Goal: Task Accomplishment & Management: Manage account settings

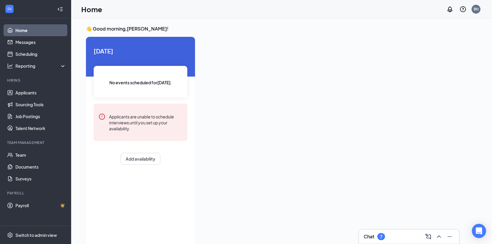
click at [414, 45] on div at bounding box center [338, 140] width 277 height 206
click at [472, 36] on div "👋 Good morning, [PERSON_NAME] ! [DATE] No events scheduled for [DATE] . Applica…" at bounding box center [281, 136] width 401 height 223
click at [63, 90] on link "Applicants" at bounding box center [40, 93] width 51 height 12
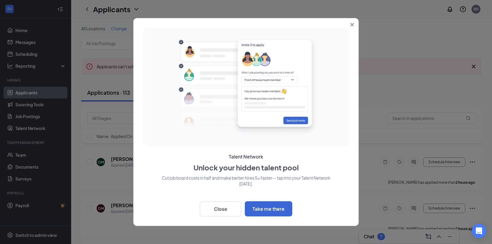
click at [351, 22] on button "Close" at bounding box center [353, 23] width 11 height 11
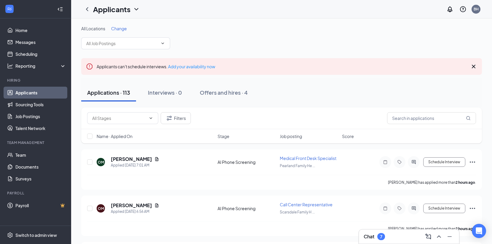
click at [462, 38] on div "All Locations Change" at bounding box center [281, 37] width 401 height 24
click at [481, 34] on div "All Locations Change" at bounding box center [281, 37] width 401 height 24
click at [142, 39] on span at bounding box center [125, 43] width 89 height 12
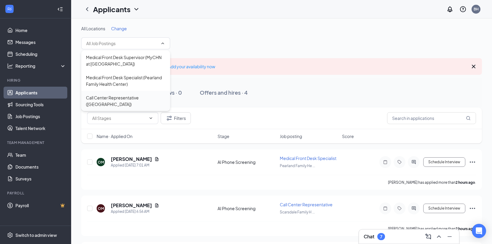
click at [113, 106] on div "Call Center Representative ([GEOGRAPHIC_DATA])" at bounding box center [125, 100] width 79 height 13
type input "Call Center Representative ([GEOGRAPHIC_DATA])"
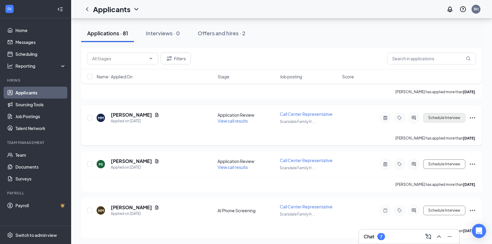
scroll to position [1482, 0]
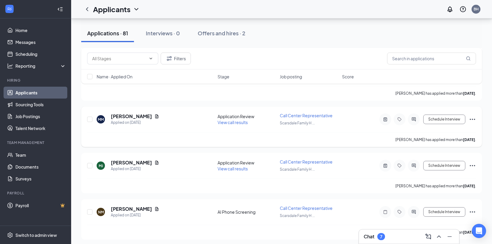
click at [472, 119] on icon "Ellipses" at bounding box center [472, 119] width 7 height 7
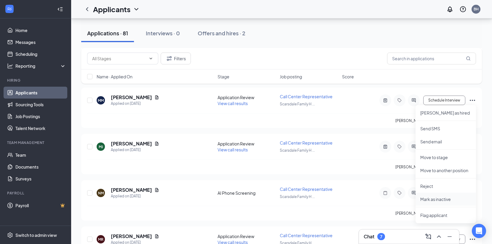
scroll to position [1512, 0]
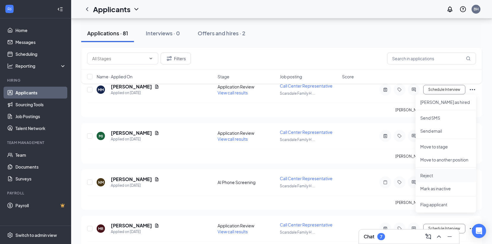
click at [434, 179] on li "Reject" at bounding box center [446, 175] width 60 height 13
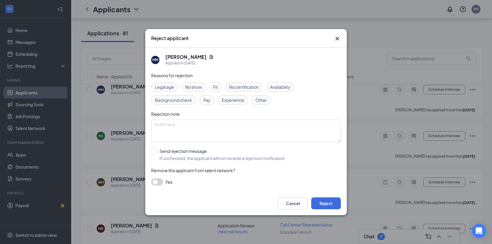
click at [159, 182] on button "button" at bounding box center [157, 181] width 12 height 7
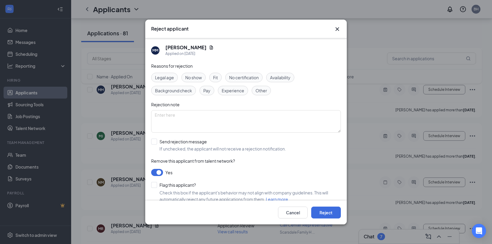
scroll to position [8, 0]
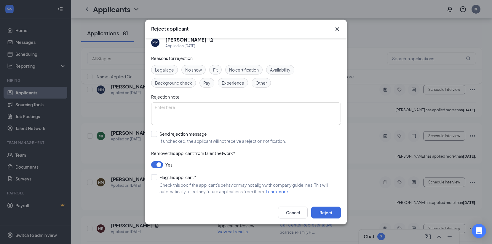
click at [161, 162] on button "button" at bounding box center [157, 164] width 12 height 7
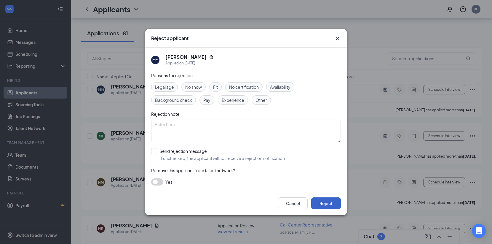
click at [330, 204] on button "Reject" at bounding box center [326, 203] width 30 height 12
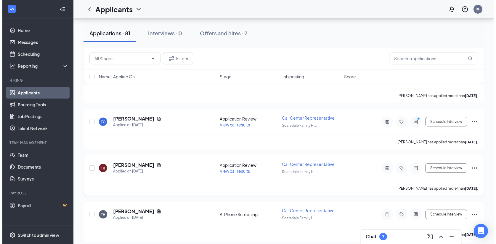
scroll to position [1897, 0]
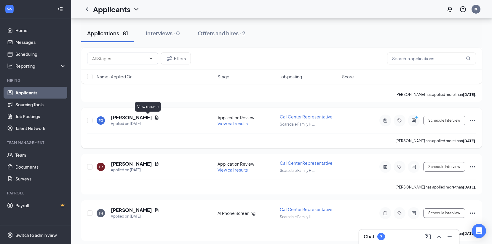
click at [154, 118] on icon "Document" at bounding box center [156, 117] width 5 height 5
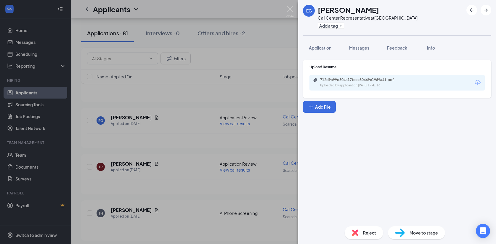
click at [471, 33] on div "EG [PERSON_NAME] Call Center Representative at [GEOGRAPHIC_DATA] Add a tag" at bounding box center [397, 17] width 198 height 35
click at [484, 141] on div "Upload Resume 712d9a99d504a17feee80469e1969a41.pdf Uploaded by applicant on [DA…" at bounding box center [397, 138] width 198 height 166
click at [477, 82] on icon "Download" at bounding box center [478, 82] width 7 height 7
click at [399, 52] on button "Feedback" at bounding box center [397, 47] width 32 height 15
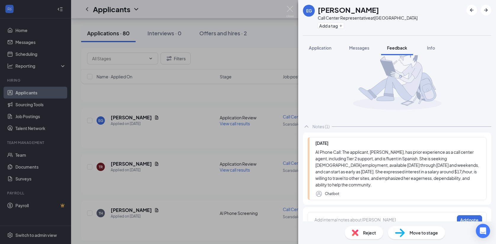
scroll to position [32, 0]
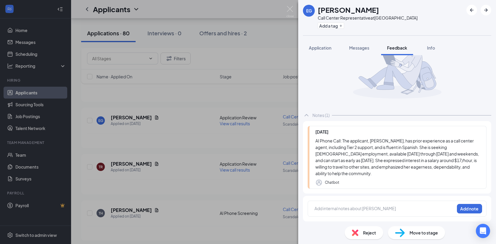
click at [391, 210] on div at bounding box center [385, 208] width 140 height 6
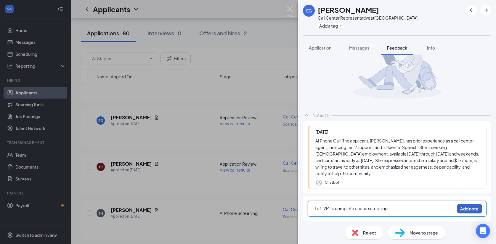
click at [467, 207] on button "Add note" at bounding box center [469, 208] width 25 height 9
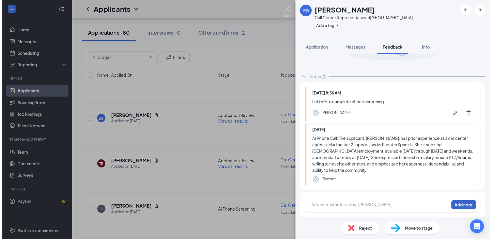
scroll to position [69, 0]
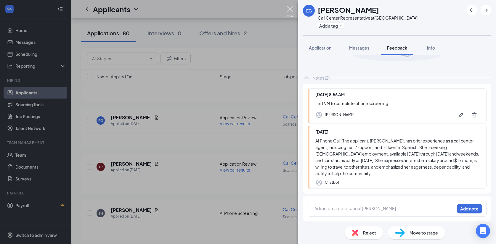
click at [293, 8] on img at bounding box center [290, 12] width 7 height 12
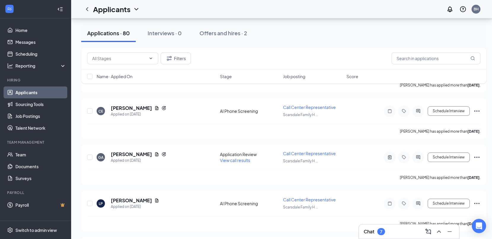
scroll to position [2549, 0]
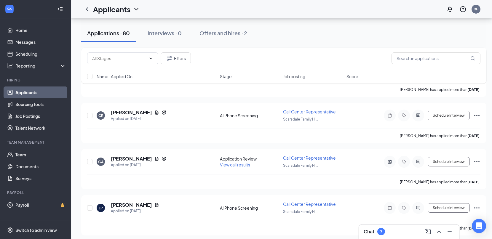
drag, startPoint x: 405, startPoint y: 33, endPoint x: 371, endPoint y: 83, distance: 60.8
click at [405, 33] on div "Applications · 80 Interviews · 0 Offers and hires · 2" at bounding box center [283, 33] width 405 height 18
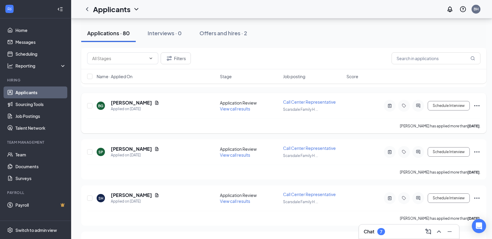
scroll to position [3154, 0]
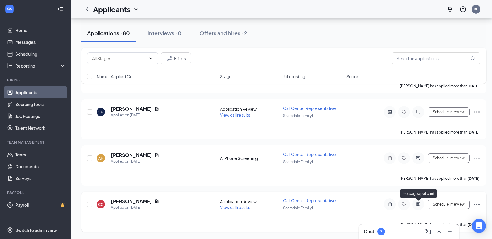
click at [419, 206] on icon "ActiveChat" at bounding box center [418, 204] width 4 height 4
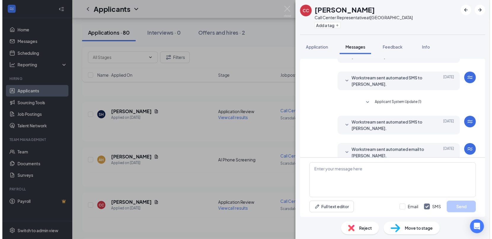
scroll to position [45, 0]
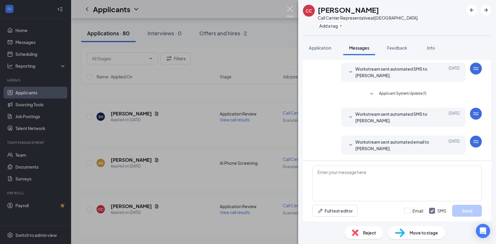
click at [293, 9] on img at bounding box center [290, 12] width 7 height 12
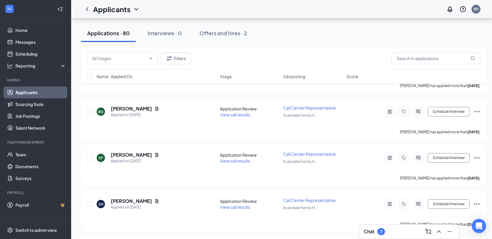
scroll to position [3120, 0]
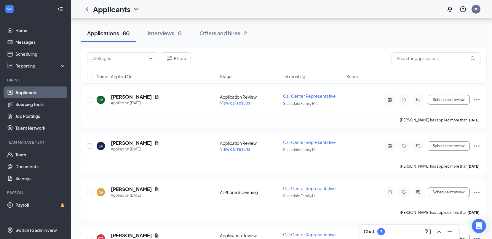
click at [400, 230] on div "Chat 7" at bounding box center [409, 231] width 91 height 9
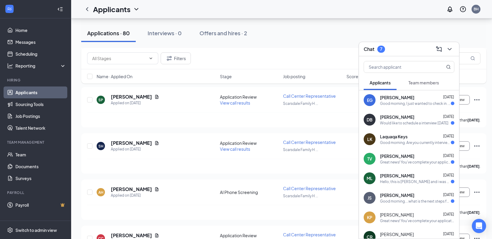
click at [428, 196] on div "[PERSON_NAME] [DATE]" at bounding box center [417, 195] width 74 height 6
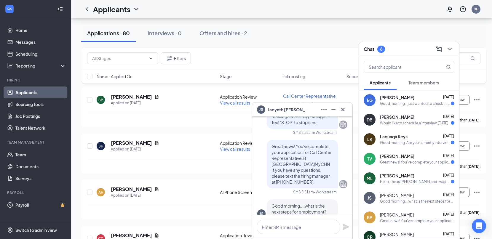
scroll to position [0, 0]
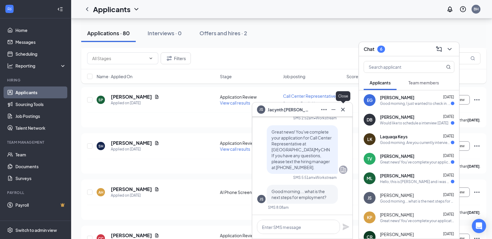
click at [343, 106] on icon "Cross" at bounding box center [342, 109] width 7 height 7
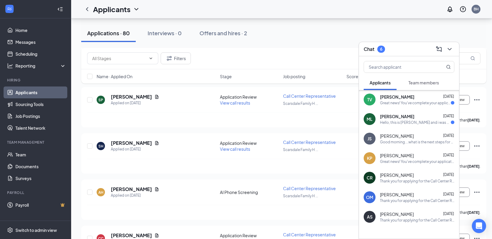
scroll to position [77, 0]
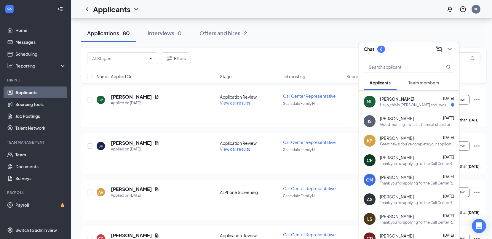
click at [413, 201] on div "Thank you for applying for the Call Center Representative position at [GEOGRAPH…" at bounding box center [417, 202] width 74 height 5
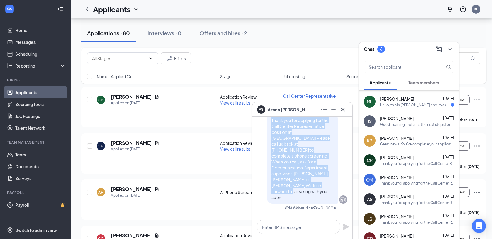
drag, startPoint x: 323, startPoint y: 199, endPoint x: 265, endPoint y: 143, distance: 81.3
click at [267, 143] on div "Thank you for applying for the Call Center Representative position at [GEOGRAPH…" at bounding box center [302, 159] width 71 height 90
copy span "Thank you for applying for the Call Center Representative position at [GEOGRAPH…"
click at [344, 111] on icon "Cross" at bounding box center [342, 109] width 7 height 7
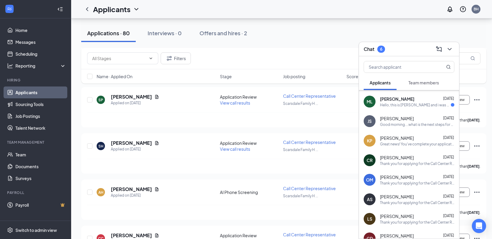
click at [420, 108] on div "ML [PERSON_NAME] [DATE] Hello, this is [PERSON_NAME] and i was wondering when w…" at bounding box center [409, 102] width 100 height 20
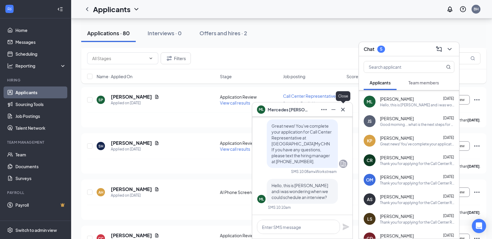
click at [342, 111] on icon "Cross" at bounding box center [342, 109] width 7 height 7
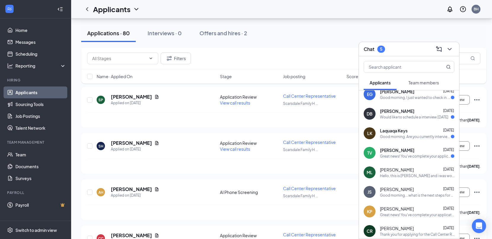
scroll to position [0, 0]
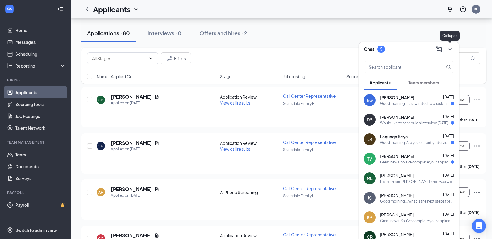
click at [450, 49] on icon "ChevronDown" at bounding box center [450, 49] width 4 height 2
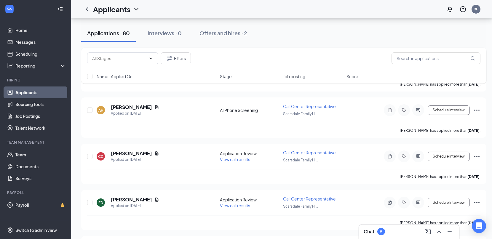
scroll to position [3201, 0]
click at [478, 160] on icon "Ellipses" at bounding box center [476, 157] width 7 height 7
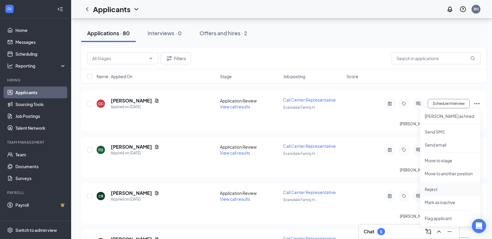
scroll to position [3261, 0]
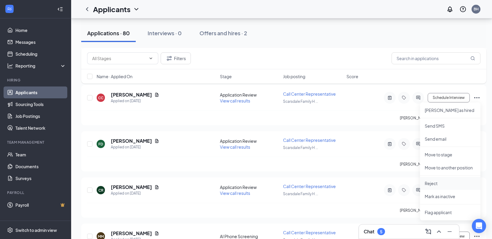
click at [442, 185] on p "Reject" at bounding box center [450, 184] width 51 height 6
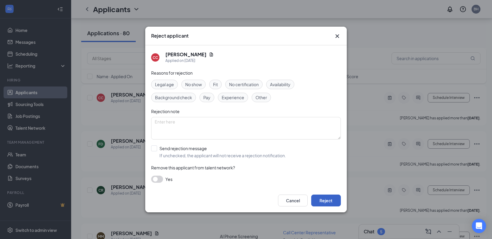
click at [336, 202] on button "Reject" at bounding box center [326, 201] width 30 height 12
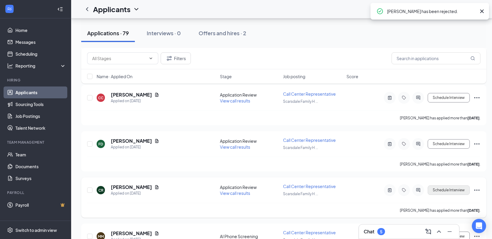
click at [476, 192] on icon "Ellipses" at bounding box center [476, 190] width 7 height 7
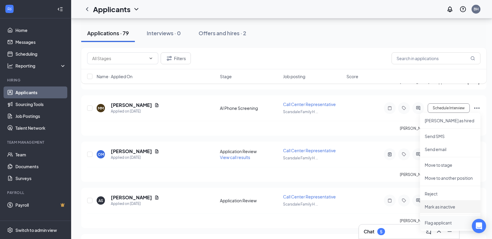
scroll to position [3379, 0]
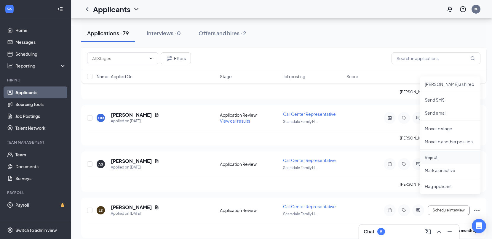
click at [442, 159] on p "Reject" at bounding box center [450, 157] width 51 height 6
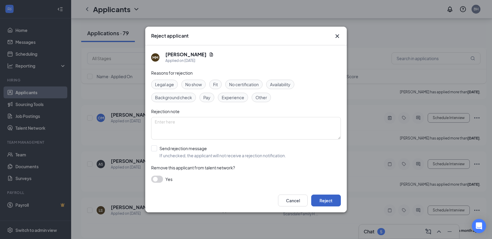
click at [328, 199] on button "Reject" at bounding box center [326, 201] width 30 height 12
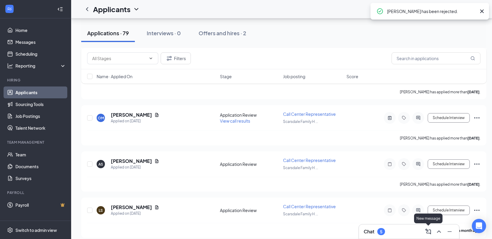
click at [412, 230] on div "Chat 5" at bounding box center [409, 231] width 91 height 9
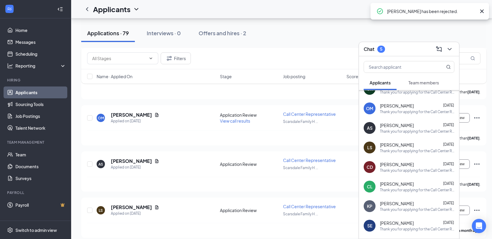
scroll to position [194, 0]
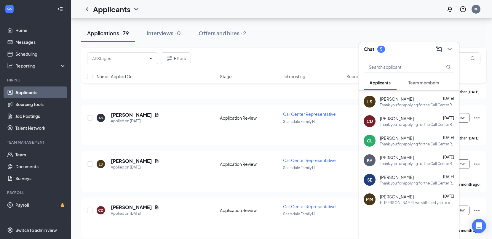
click at [426, 204] on div "Hi [PERSON_NAME], we still need you to complete your screening call for your ap…" at bounding box center [417, 202] width 74 height 5
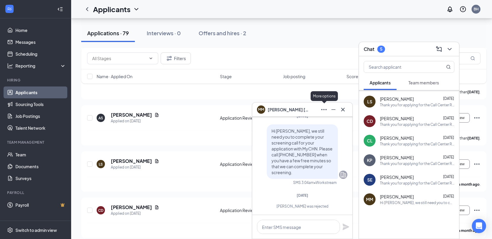
click at [327, 111] on icon "Ellipses" at bounding box center [323, 109] width 7 height 7
click at [308, 109] on div "MM [PERSON_NAME]" at bounding box center [302, 109] width 91 height 9
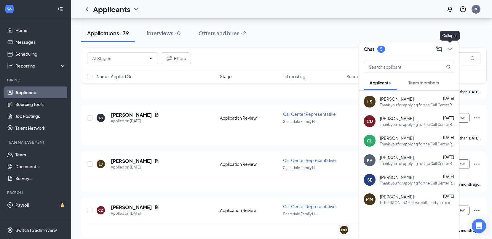
click at [447, 50] on icon "ChevronDown" at bounding box center [449, 49] width 7 height 7
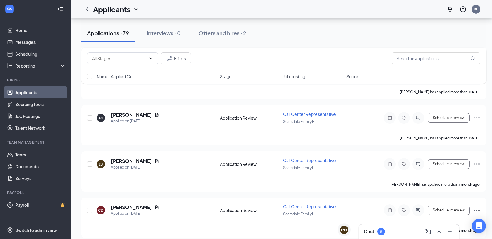
scroll to position [0, 0]
click at [347, 234] on div "MM" at bounding box center [344, 229] width 13 height 13
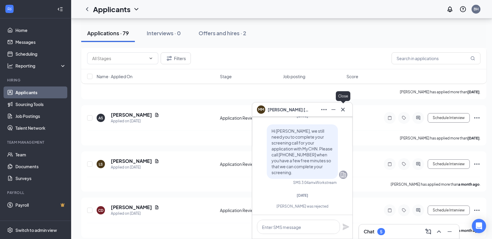
click at [341, 108] on icon "Cross" at bounding box center [342, 109] width 7 height 7
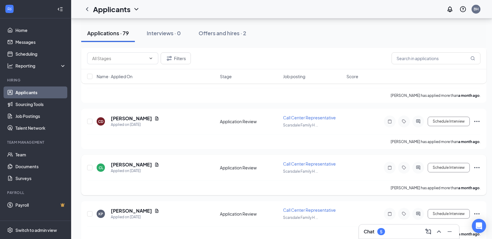
scroll to position [3524, 0]
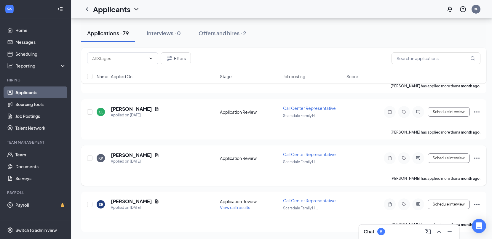
click at [418, 158] on icon "ActiveChat" at bounding box center [418, 158] width 4 height 4
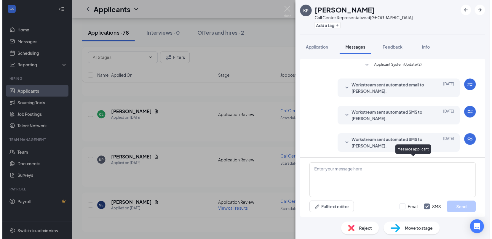
scroll to position [172, 0]
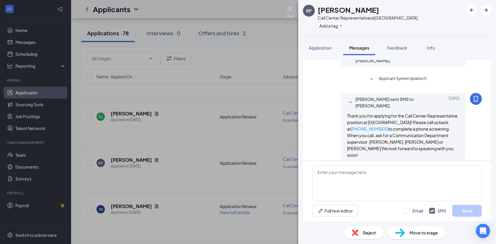
click at [290, 12] on img at bounding box center [290, 12] width 7 height 12
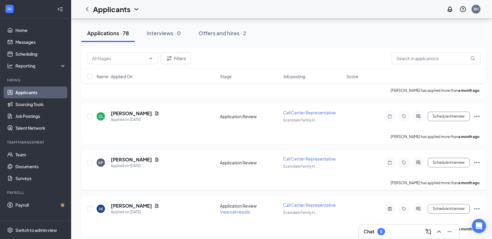
click at [477, 162] on icon "Ellipses" at bounding box center [476, 162] width 7 height 7
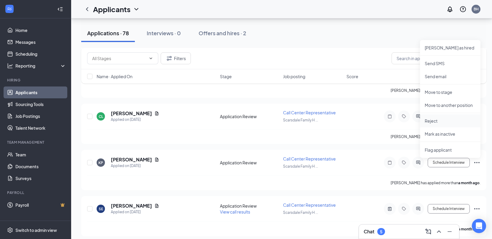
click at [454, 119] on p "Reject" at bounding box center [450, 121] width 51 height 6
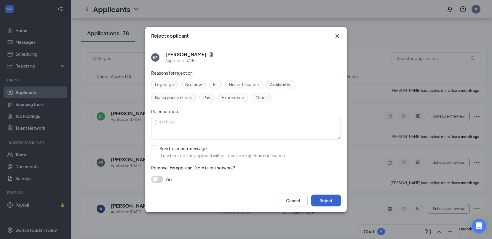
click at [320, 198] on button "Reject" at bounding box center [326, 201] width 30 height 12
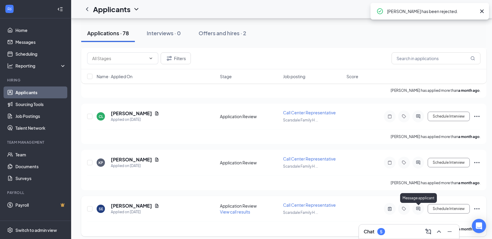
click at [417, 210] on icon "ActiveChat" at bounding box center [418, 209] width 4 height 4
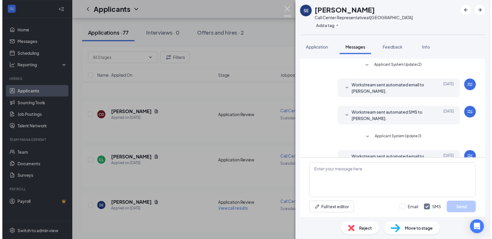
scroll to position [133, 0]
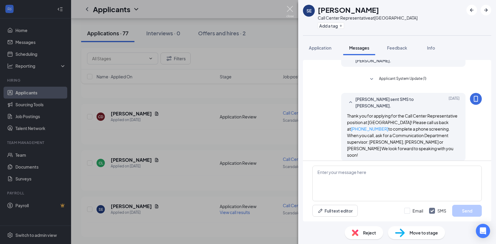
click at [288, 6] on img at bounding box center [290, 12] width 7 height 12
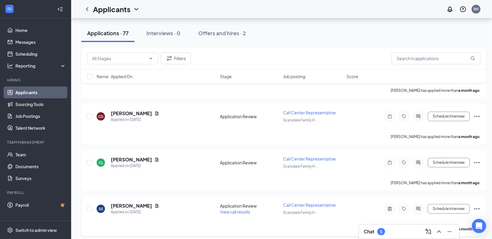
click at [479, 210] on icon "Ellipses" at bounding box center [476, 208] width 7 height 7
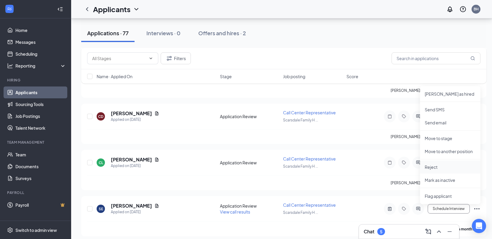
click at [432, 168] on p "Reject" at bounding box center [450, 167] width 51 height 6
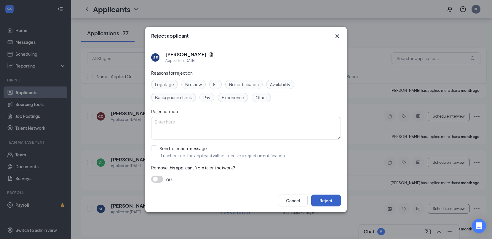
click at [322, 199] on button "Reject" at bounding box center [326, 201] width 30 height 12
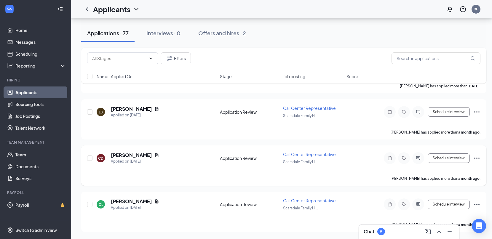
click at [461, 36] on div "Applications · 77 Interviews · 0 Offers and hires · 2" at bounding box center [283, 33] width 405 height 18
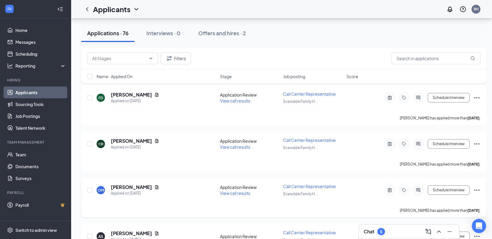
scroll to position [3283, 0]
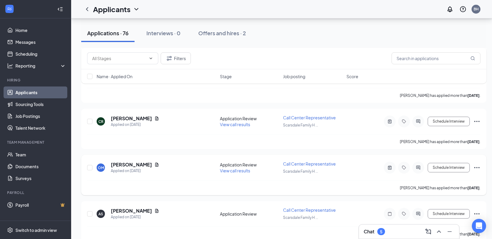
click at [478, 168] on icon "Ellipses" at bounding box center [476, 167] width 5 height 1
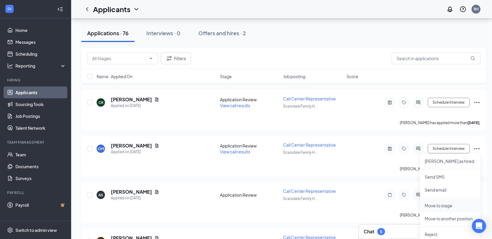
scroll to position [3313, 0]
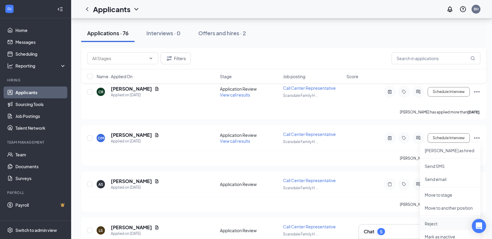
click at [435, 223] on p "Reject" at bounding box center [450, 224] width 51 height 6
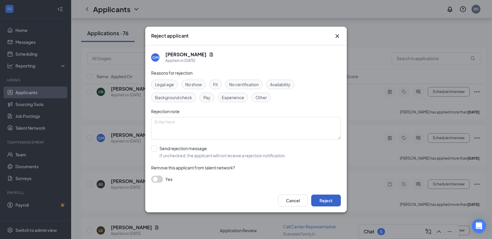
click at [333, 202] on button "Reject" at bounding box center [326, 201] width 30 height 12
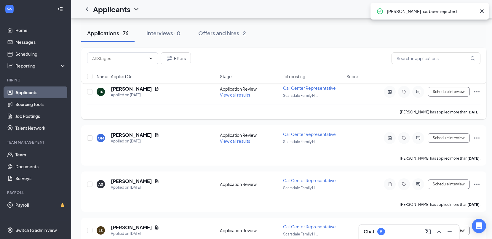
click at [477, 93] on icon "Ellipses" at bounding box center [476, 91] width 7 height 7
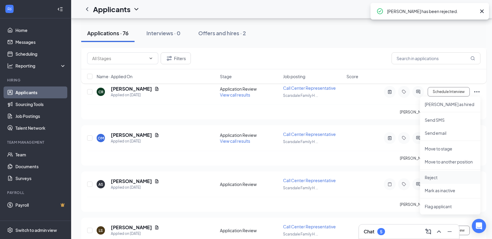
click at [442, 181] on li "Reject" at bounding box center [450, 177] width 60 height 13
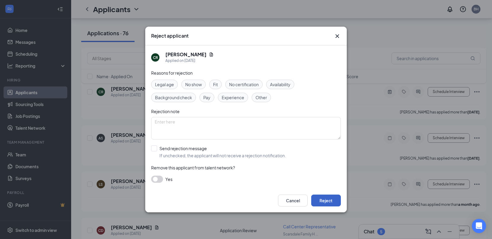
click at [323, 202] on button "Reject" at bounding box center [326, 201] width 30 height 12
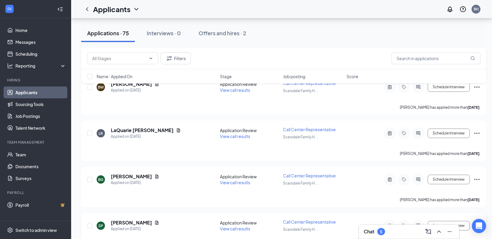
scroll to position [2927, 0]
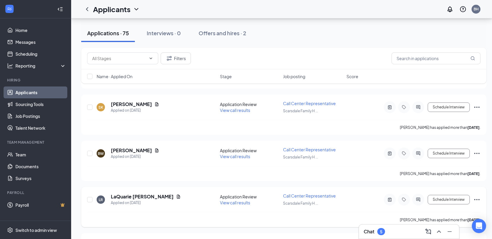
click at [478, 198] on icon "Ellipses" at bounding box center [476, 199] width 7 height 7
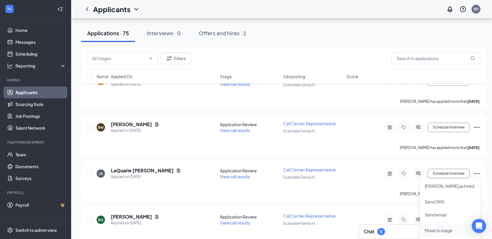
scroll to position [2987, 0]
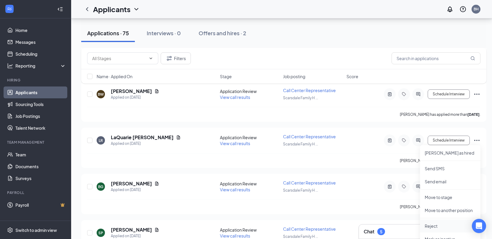
click at [435, 225] on p "Reject" at bounding box center [450, 226] width 51 height 6
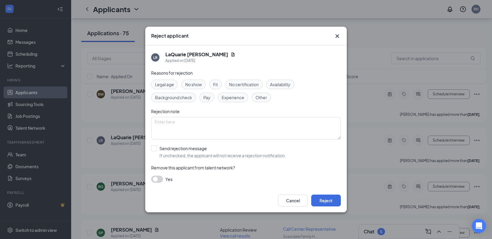
click at [309, 204] on div "Cancel Reject" at bounding box center [309, 201] width 63 height 12
click at [315, 202] on button "Reject" at bounding box center [326, 201] width 30 height 12
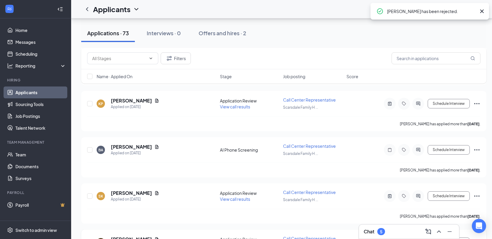
scroll to position [2779, 0]
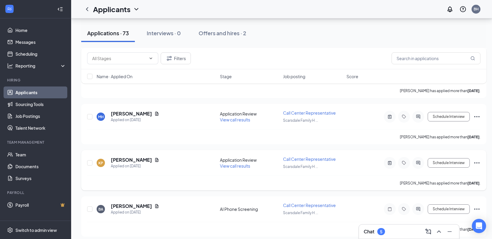
click at [480, 164] on icon "Ellipses" at bounding box center [476, 162] width 7 height 7
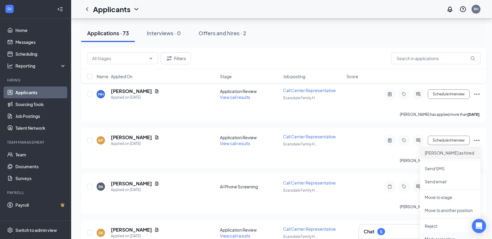
scroll to position [2838, 0]
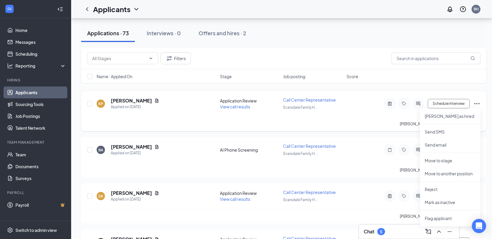
drag, startPoint x: 477, startPoint y: 94, endPoint x: 431, endPoint y: 190, distance: 107.0
click at [477, 94] on div "KP [PERSON_NAME] Applied on [DATE] Application Review View call results Call Ce…" at bounding box center [283, 111] width 405 height 40
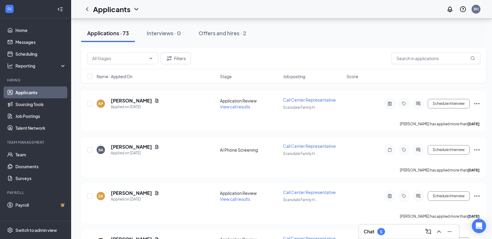
click at [395, 235] on div "Chat 5" at bounding box center [409, 231] width 91 height 9
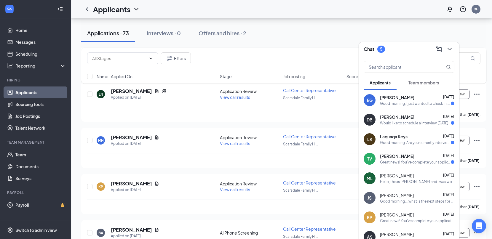
scroll to position [2750, 0]
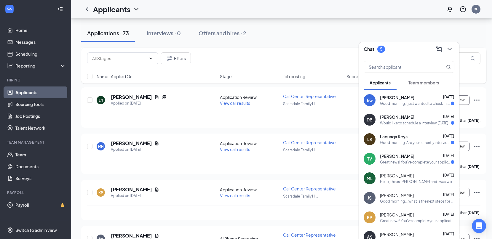
click at [419, 106] on div "Good morning, I just wanted to check in. I applied [DATE] for the call center r…" at bounding box center [415, 103] width 71 height 5
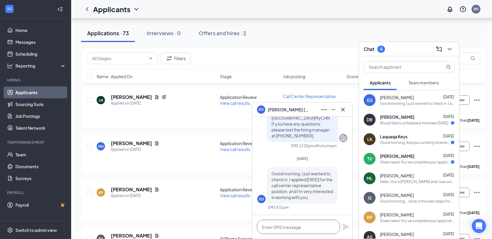
click at [304, 225] on textarea at bounding box center [298, 227] width 83 height 14
paste textarea "Thank you for applying for the Call Center Representative position at [GEOGRAPH…"
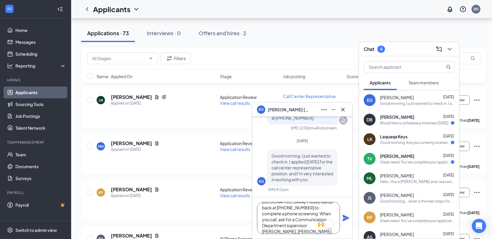
scroll to position [30, 0]
drag, startPoint x: 325, startPoint y: 215, endPoint x: 307, endPoint y: 217, distance: 18.1
click at [307, 217] on textarea "Thank you for applying for the Call Center Representative position at [GEOGRAPH…" at bounding box center [298, 218] width 83 height 32
type textarea "Thank you for applying for the Call Center Representative position at [GEOGRAPH…"
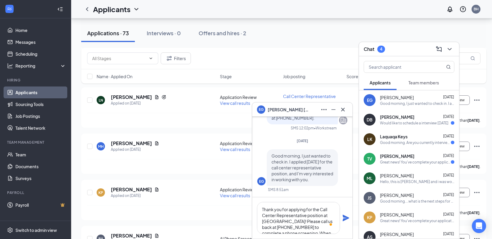
click at [343, 217] on icon "Plane" at bounding box center [345, 218] width 7 height 7
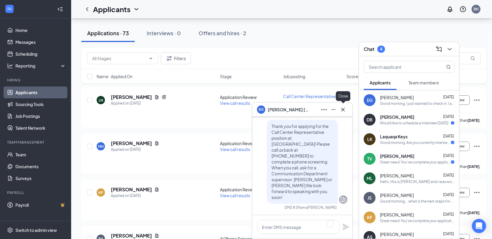
click at [344, 110] on icon "Cross" at bounding box center [342, 109] width 7 height 7
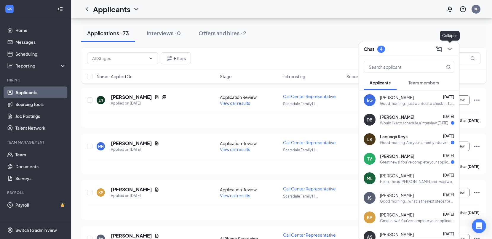
click at [449, 51] on icon "ChevronDown" at bounding box center [449, 49] width 7 height 7
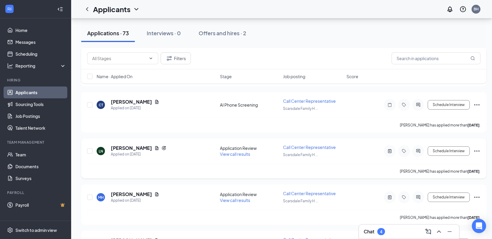
scroll to position [2690, 0]
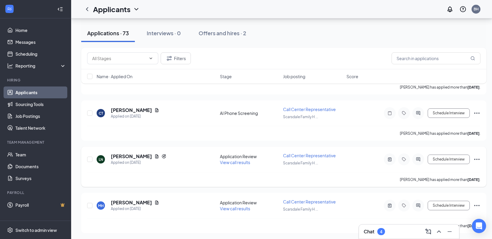
click at [475, 160] on icon "Ellipses" at bounding box center [476, 159] width 7 height 7
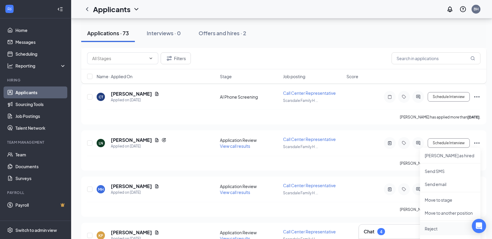
scroll to position [2720, 0]
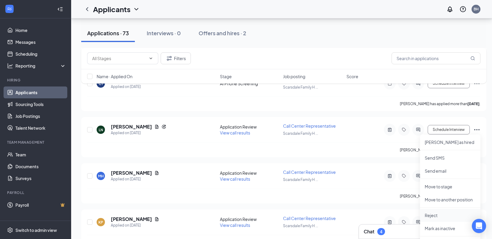
click at [440, 216] on p "Reject" at bounding box center [450, 216] width 51 height 6
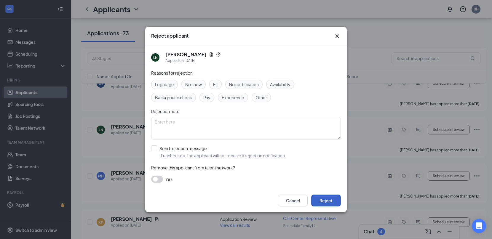
click at [331, 198] on button "Reject" at bounding box center [326, 201] width 30 height 12
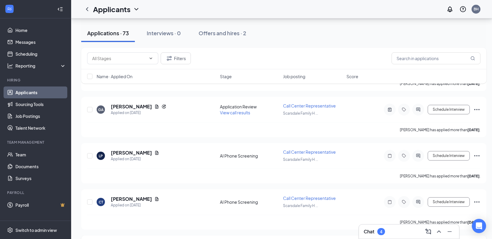
scroll to position [2572, 0]
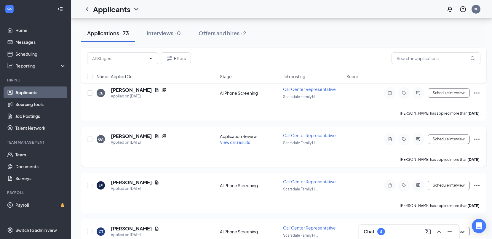
click at [476, 140] on icon "Ellipses" at bounding box center [476, 139] width 7 height 7
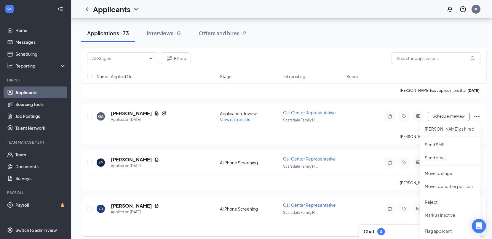
scroll to position [2601, 0]
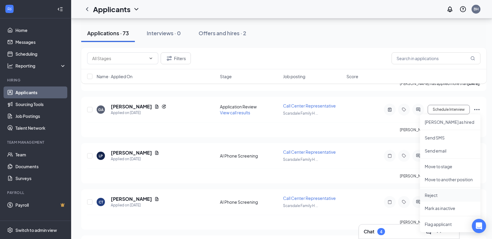
click at [436, 199] on li "Reject" at bounding box center [450, 195] width 60 height 13
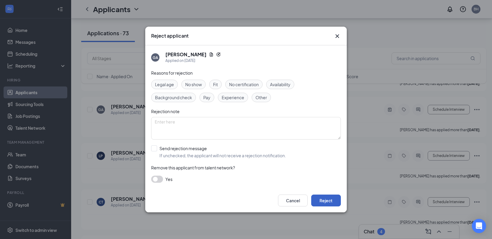
click at [338, 201] on button "Reject" at bounding box center [326, 201] width 30 height 12
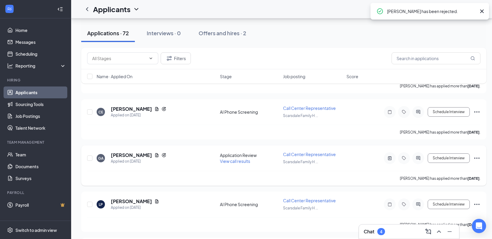
scroll to position [2542, 0]
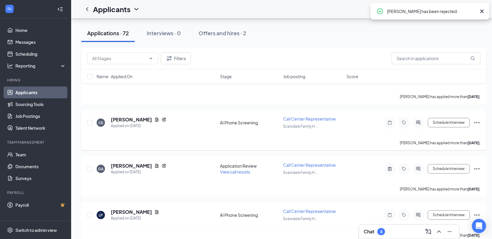
click at [478, 125] on icon "Ellipses" at bounding box center [476, 122] width 7 height 7
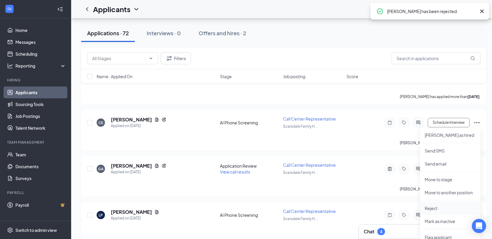
click at [439, 210] on p "Reject" at bounding box center [450, 208] width 51 height 6
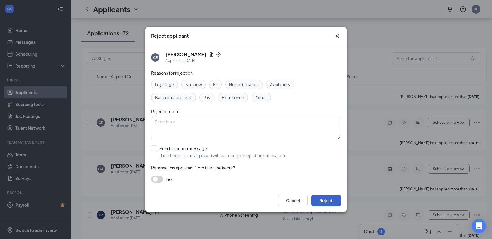
click at [327, 203] on button "Reject" at bounding box center [326, 201] width 30 height 12
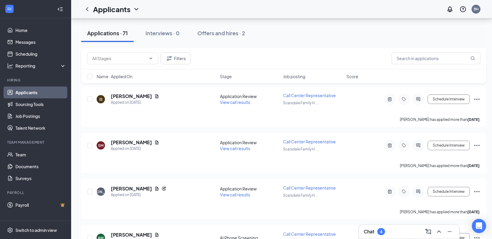
scroll to position [1119, 0]
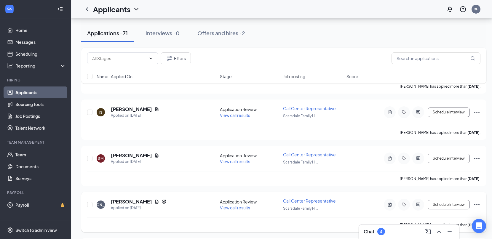
click at [477, 206] on icon "Ellipses" at bounding box center [476, 204] width 7 height 7
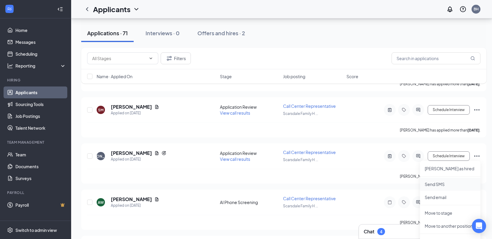
scroll to position [1178, 0]
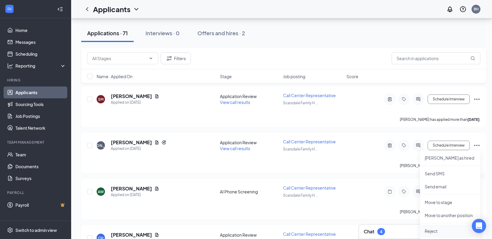
click at [437, 233] on p "Reject" at bounding box center [450, 231] width 51 height 6
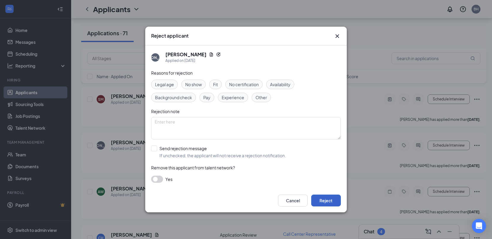
click at [328, 202] on button "Reject" at bounding box center [326, 201] width 30 height 12
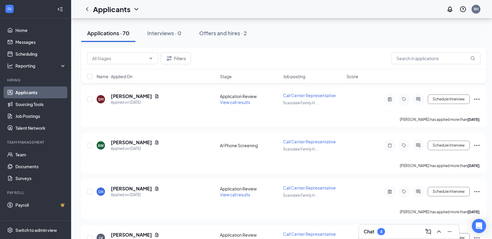
click at [481, 36] on div "Applications · 70 Interviews · 0 Offers and hires · 2" at bounding box center [283, 33] width 405 height 18
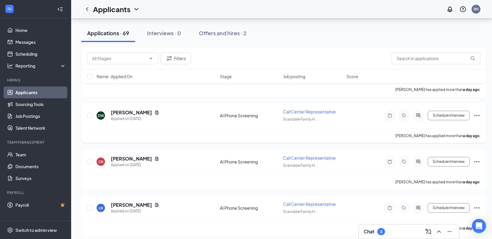
scroll to position [289, 0]
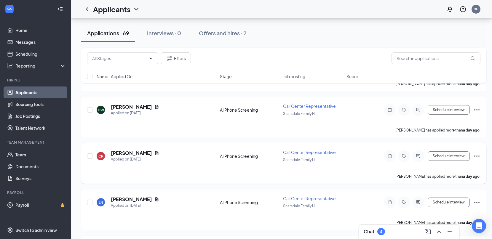
click at [477, 157] on icon "Ellipses" at bounding box center [476, 156] width 7 height 7
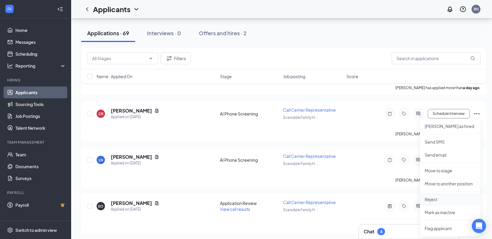
scroll to position [348, 0]
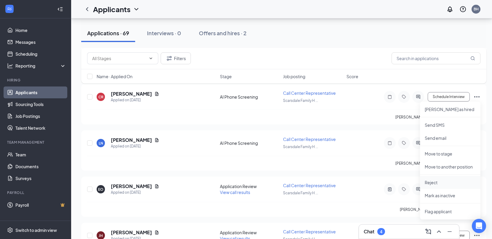
click at [434, 186] on li "Reject" at bounding box center [450, 182] width 60 height 13
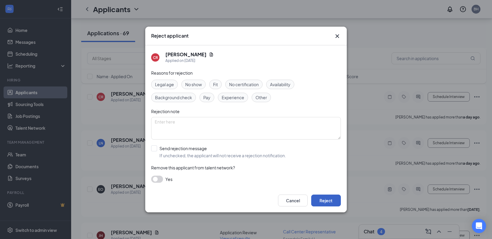
click at [317, 204] on button "Reject" at bounding box center [326, 201] width 30 height 12
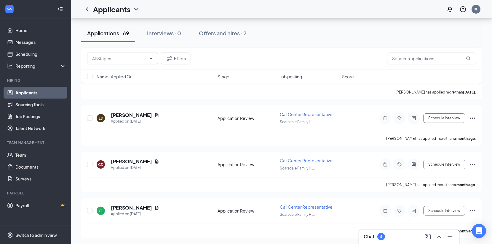
scroll to position [6201, 0]
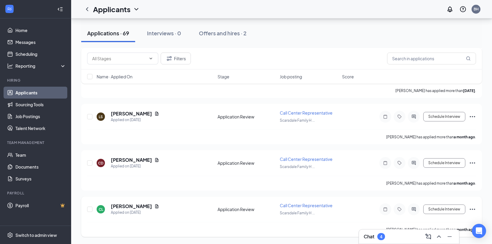
click at [473, 207] on icon "Ellipses" at bounding box center [472, 208] width 7 height 7
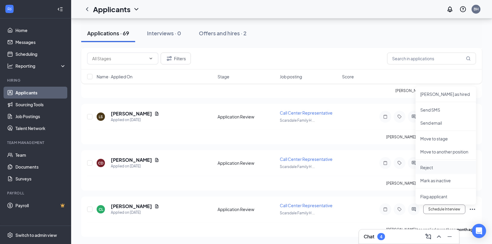
click at [431, 165] on p "Reject" at bounding box center [445, 167] width 51 height 6
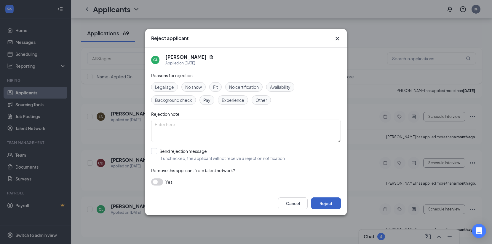
click at [334, 207] on button "Reject" at bounding box center [326, 203] width 30 height 12
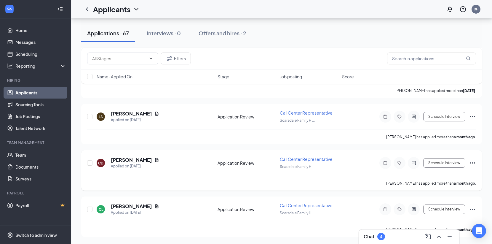
click at [472, 162] on icon "Ellipses" at bounding box center [472, 162] width 5 height 1
click at [474, 210] on icon "Ellipses" at bounding box center [472, 208] width 7 height 7
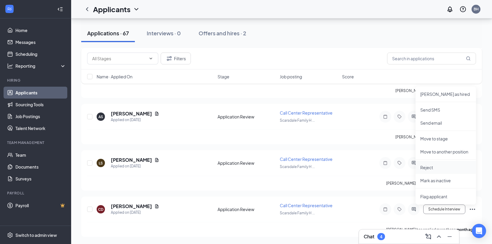
click at [446, 170] on p "Reject" at bounding box center [445, 167] width 51 height 6
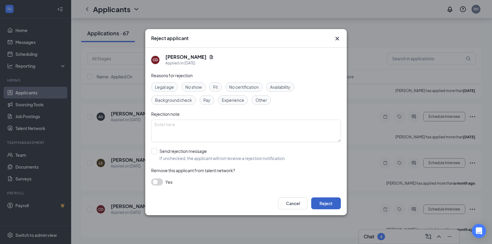
click at [326, 206] on button "Reject" at bounding box center [326, 203] width 30 height 12
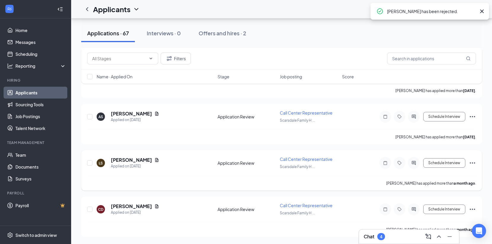
click at [471, 163] on icon "Ellipses" at bounding box center [472, 162] width 7 height 7
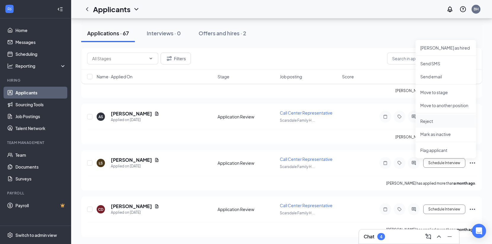
click at [429, 123] on p "Reject" at bounding box center [445, 121] width 51 height 6
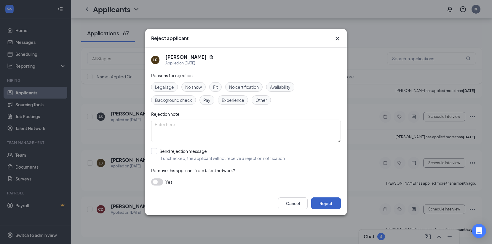
click at [317, 205] on button "Reject" at bounding box center [326, 203] width 30 height 12
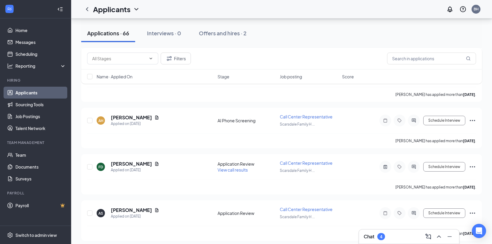
scroll to position [5924, 0]
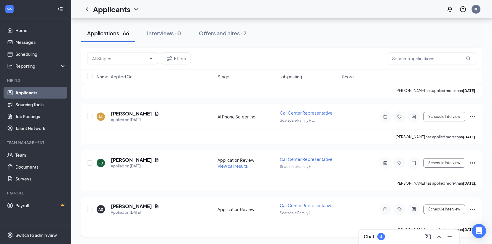
click at [473, 208] on icon "Ellipses" at bounding box center [472, 208] width 7 height 7
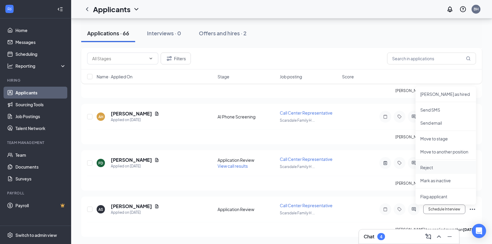
click at [440, 170] on li "Reject" at bounding box center [446, 167] width 60 height 13
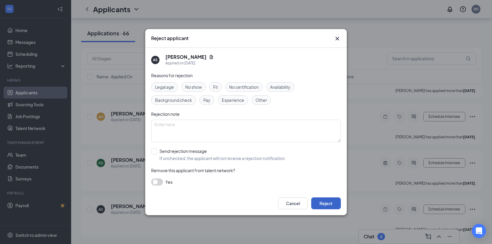
click at [323, 203] on button "Reject" at bounding box center [326, 203] width 30 height 12
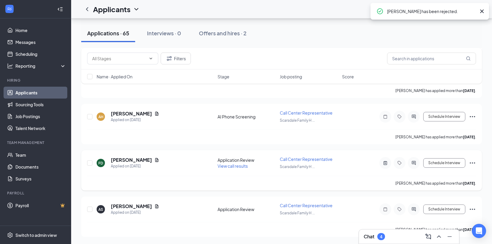
click at [475, 163] on icon "Ellipses" at bounding box center [472, 162] width 7 height 7
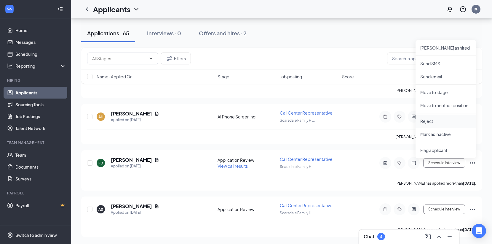
click at [452, 118] on p "Reject" at bounding box center [445, 121] width 51 height 6
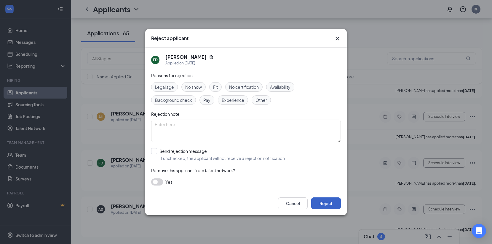
click at [322, 202] on button "Reject" at bounding box center [326, 203] width 30 height 12
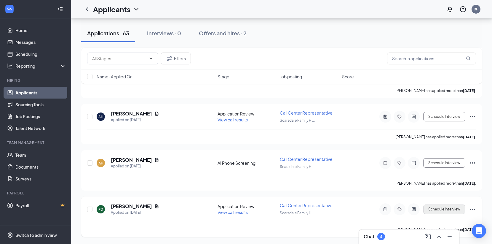
scroll to position [5831, 0]
click at [473, 164] on icon "Ellipses" at bounding box center [472, 162] width 7 height 7
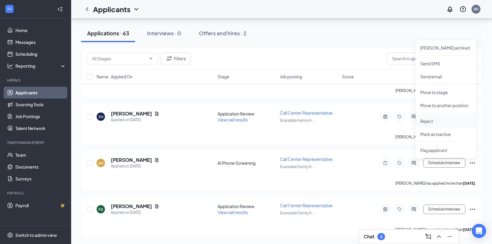
click at [447, 118] on p "Reject" at bounding box center [445, 121] width 51 height 6
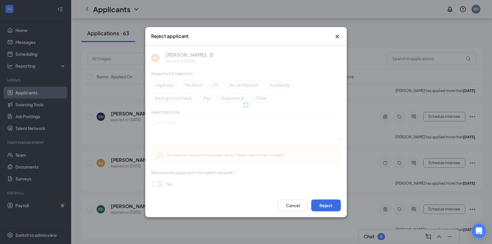
scroll to position [5739, 0]
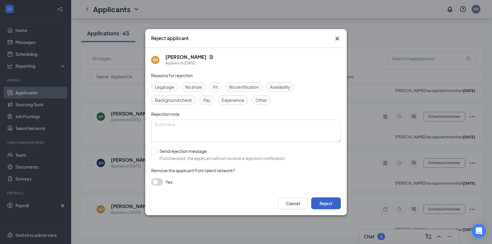
click at [325, 205] on button "Reject" at bounding box center [326, 203] width 30 height 12
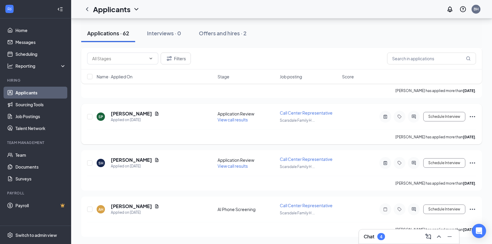
click at [477, 144] on div "SP [PERSON_NAME] Applied on [DATE] Application Review View call results Call Ce…" at bounding box center [281, 124] width 401 height 40
click at [475, 209] on icon "Ellipses" at bounding box center [472, 208] width 5 height 1
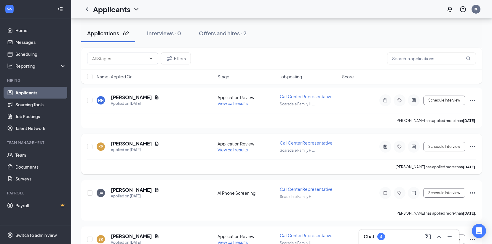
scroll to position [5433, 0]
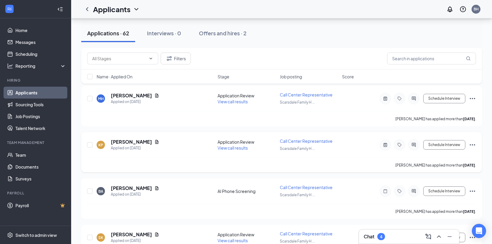
click at [469, 145] on icon "Ellipses" at bounding box center [472, 144] width 7 height 7
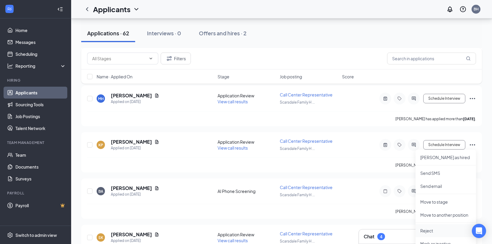
click at [422, 229] on p "Reject" at bounding box center [445, 230] width 51 height 6
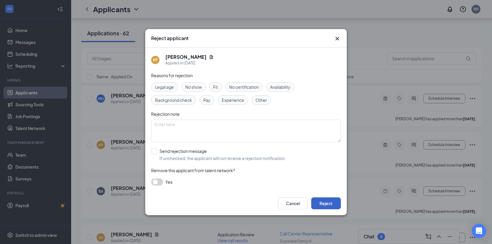
click at [328, 202] on button "Reject" at bounding box center [326, 203] width 30 height 12
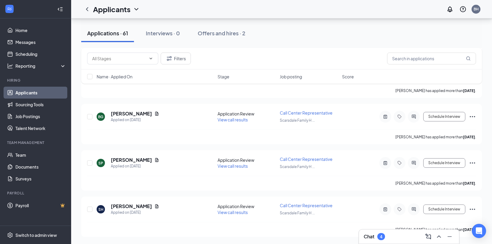
scroll to position [5554, 0]
click at [474, 42] on div "Applications · 61 Interviews · 0 Offers and hires · 2" at bounding box center [281, 33] width 401 height 30
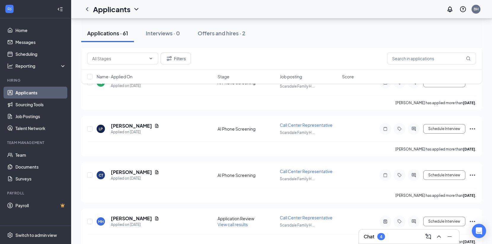
scroll to position [2442, 0]
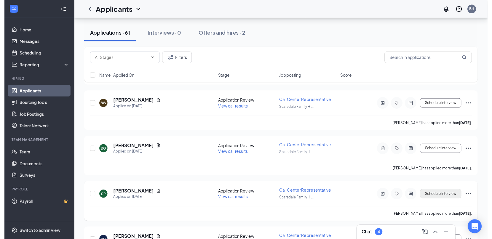
scroll to position [2733, 0]
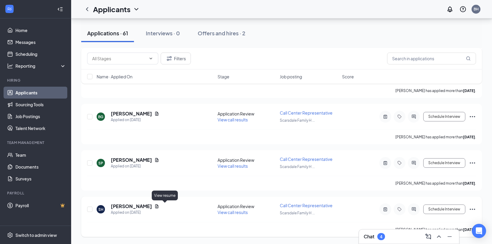
click at [159, 206] on icon "Document" at bounding box center [156, 206] width 3 height 4
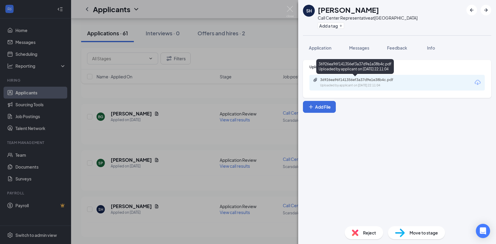
click at [375, 78] on div "36926ea96f141356ef3a37d9e1e38b4c.pdf" at bounding box center [361, 79] width 83 height 5
click at [291, 6] on div "SH Stephanie Hernandez Call Center Representative at Scarsdale Family Health Ce…" at bounding box center [248, 122] width 496 height 244
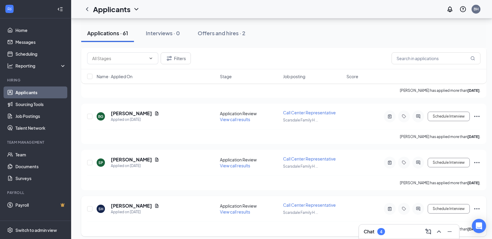
click at [241, 211] on span "View call results" at bounding box center [235, 211] width 30 height 5
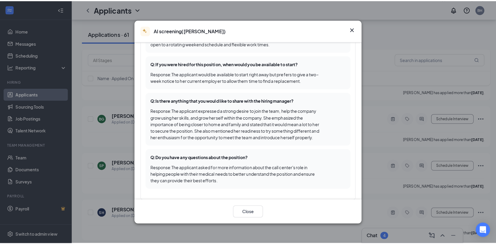
scroll to position [517, 0]
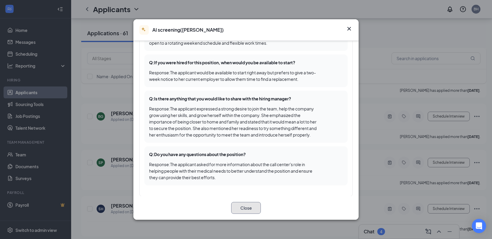
click at [252, 207] on button "Close" at bounding box center [246, 208] width 30 height 12
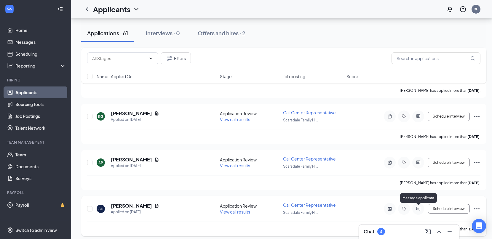
click at [419, 208] on icon "ActiveChat" at bounding box center [418, 209] width 4 height 4
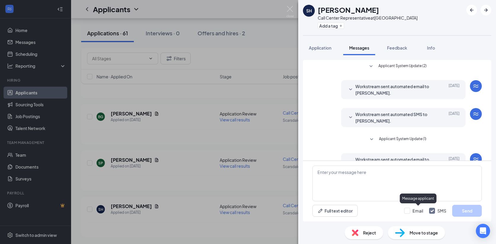
scroll to position [45, 0]
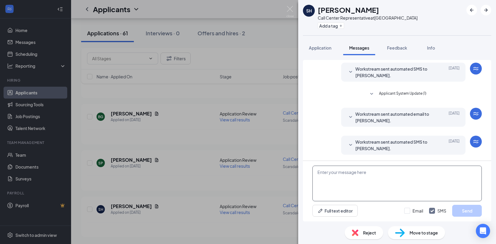
click at [339, 175] on textarea at bounding box center [398, 183] width 170 height 36
paste textarea "Thank you for applying for the Call Center Representative position at [GEOGRAPH…"
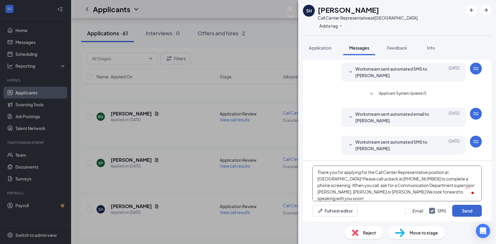
type textarea "Thank you for applying for the Call Center Representative position at [GEOGRAPH…"
click at [472, 216] on button "Send" at bounding box center [468, 211] width 30 height 12
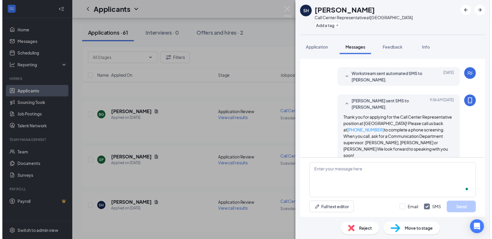
scroll to position [116, 0]
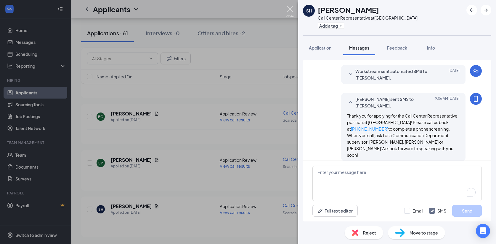
click at [290, 8] on img at bounding box center [290, 12] width 7 height 12
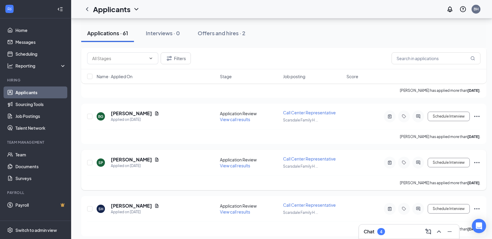
click at [237, 167] on span "View call results" at bounding box center [235, 165] width 30 height 5
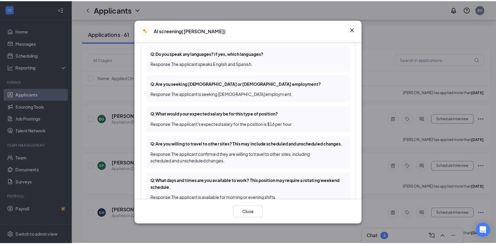
scroll to position [296, 0]
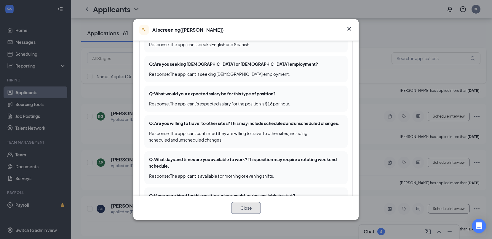
click at [248, 214] on button "Close" at bounding box center [246, 208] width 30 height 12
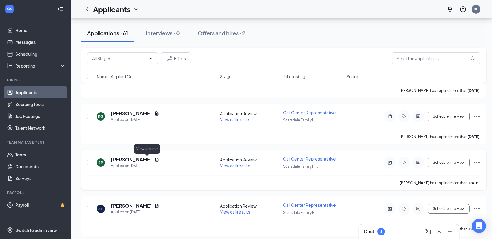
click at [154, 159] on icon "Document" at bounding box center [156, 159] width 5 height 5
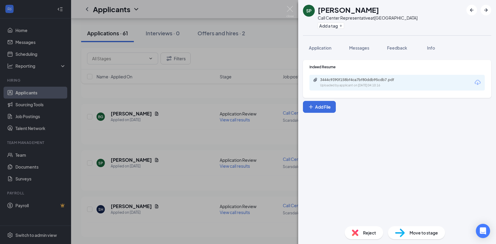
click at [368, 78] on div "3444c9390f158bf4ca7bf80ddb95cdb7.pdf" at bounding box center [361, 79] width 83 height 5
click at [361, 52] on button "Messages" at bounding box center [360, 47] width 32 height 15
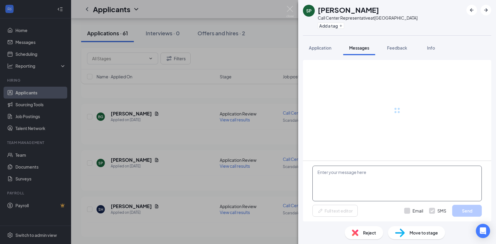
click at [373, 190] on textarea at bounding box center [398, 183] width 170 height 36
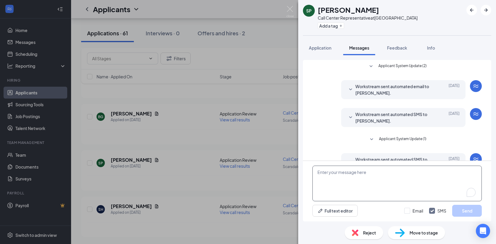
paste textarea "Thank you for applying for the Call Center Representative position at [GEOGRAPH…"
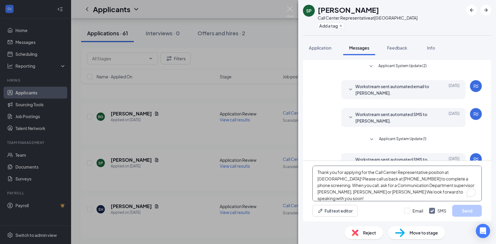
scroll to position [45, 0]
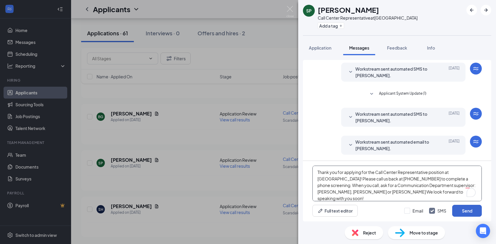
type textarea "Thank you for applying for the Call Center Representative position at [GEOGRAPH…"
click at [475, 213] on button "Send" at bounding box center [468, 211] width 30 height 12
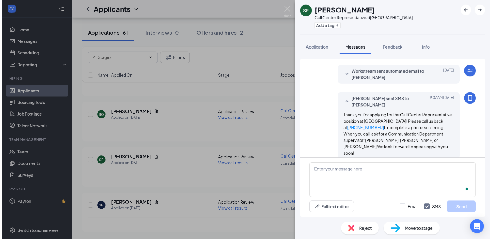
scroll to position [116, 0]
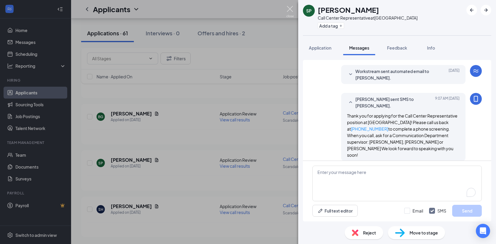
click at [293, 12] on img at bounding box center [290, 12] width 7 height 12
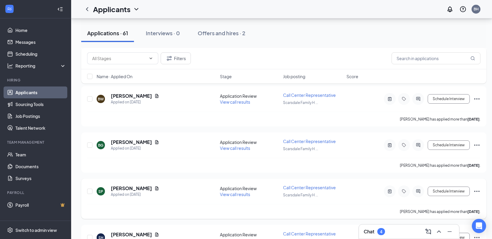
scroll to position [2704, 0]
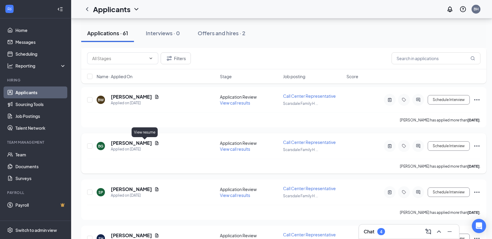
click at [154, 144] on icon "Document" at bounding box center [156, 143] width 5 height 5
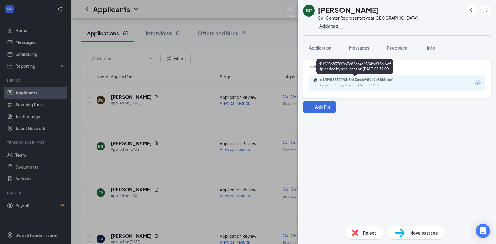
click at [381, 82] on div "d1f59568370f0b3c83ea4e95049c5f56.pdf" at bounding box center [361, 79] width 83 height 5
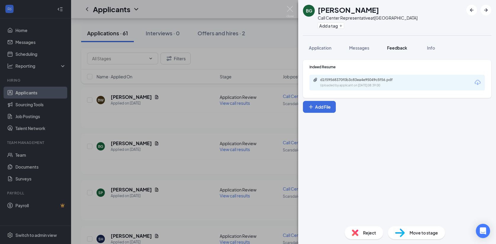
click at [394, 50] on span "Feedback" at bounding box center [397, 47] width 20 height 5
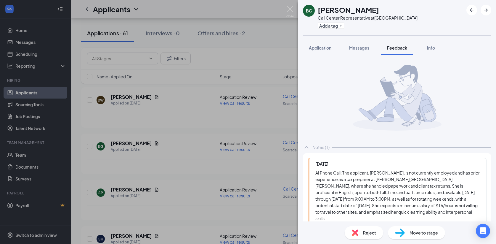
click at [284, 9] on div "BG Britney Gore Call Center Representative at Scarsdale Family Health Center Ad…" at bounding box center [248, 122] width 496 height 244
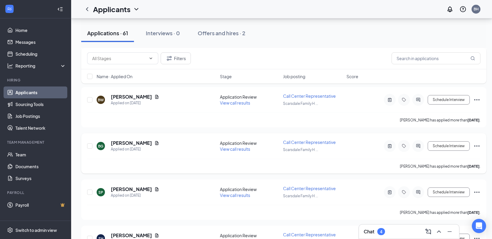
click at [242, 150] on span "View call results" at bounding box center [235, 148] width 30 height 5
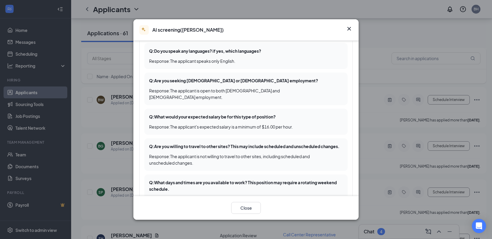
scroll to position [296, 0]
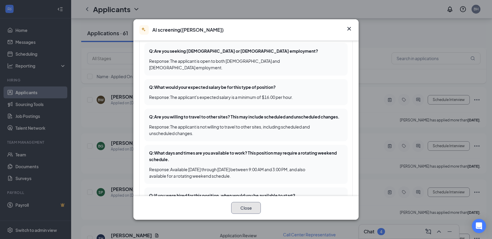
click at [254, 212] on button "Close" at bounding box center [246, 208] width 30 height 12
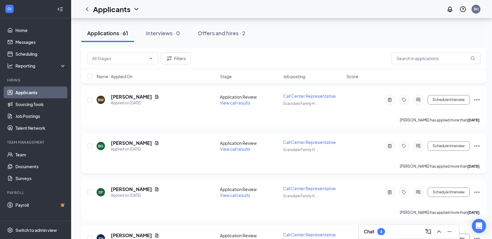
click at [480, 145] on icon "Ellipses" at bounding box center [476, 146] width 7 height 7
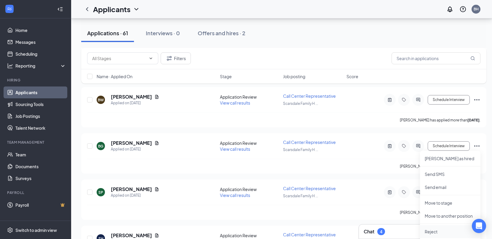
click at [427, 232] on p "Reject" at bounding box center [450, 232] width 51 height 6
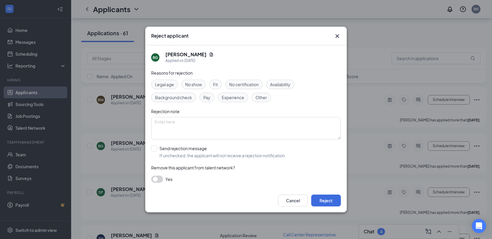
click at [290, 86] on span "Availability" at bounding box center [280, 84] width 20 height 7
click at [330, 200] on button "Reject" at bounding box center [326, 201] width 30 height 12
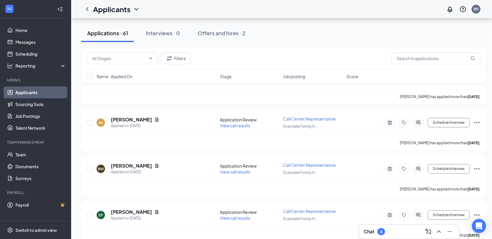
scroll to position [5466, 0]
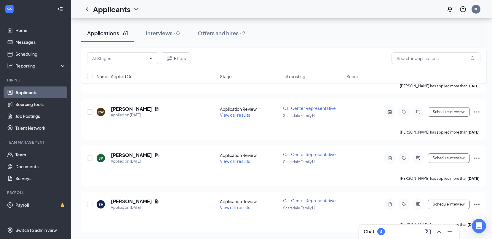
click at [453, 37] on div "Applications · 61 Interviews · 0 Offers and hires · 2" at bounding box center [283, 33] width 405 height 18
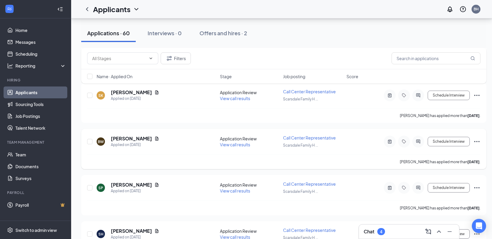
click at [242, 146] on span "View call results" at bounding box center [235, 144] width 30 height 5
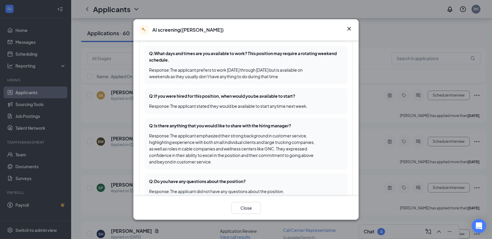
scroll to position [439, 0]
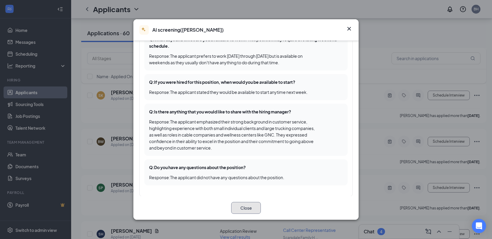
click at [245, 212] on button "Close" at bounding box center [246, 208] width 30 height 12
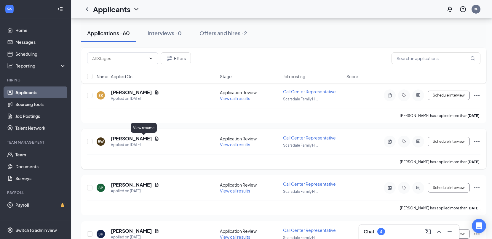
click at [154, 138] on icon "Document" at bounding box center [156, 138] width 5 height 5
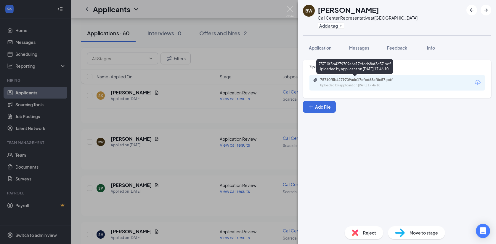
click at [365, 79] on div "75710f5b4279709a6e17cfcd68af8c57.pdf" at bounding box center [361, 79] width 83 height 5
click at [293, 7] on img at bounding box center [290, 12] width 7 height 12
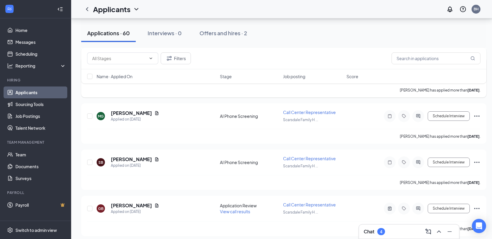
scroll to position [2027, 0]
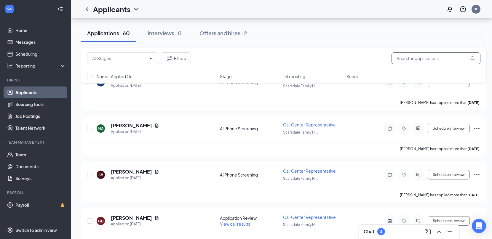
click at [438, 61] on input "text" at bounding box center [436, 58] width 89 height 12
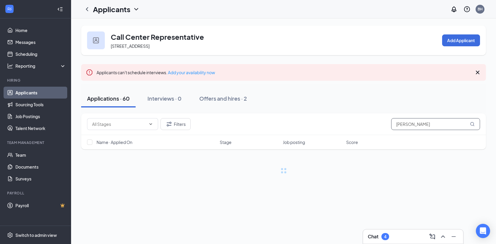
type input "bernal"
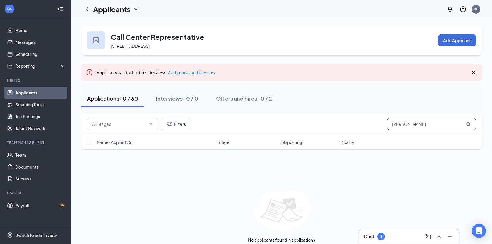
click at [421, 129] on div "Filters bernal" at bounding box center [281, 124] width 401 height 22
drag, startPoint x: 421, startPoint y: 129, endPoint x: 362, endPoint y: 129, distance: 58.7
click at [362, 129] on div "Filters bernal" at bounding box center [281, 124] width 389 height 12
click at [320, 40] on div "Call Center Representative 10851 Scarsdale Blvd #510, Houston, TX 77089, USA Ad…" at bounding box center [281, 40] width 401 height 30
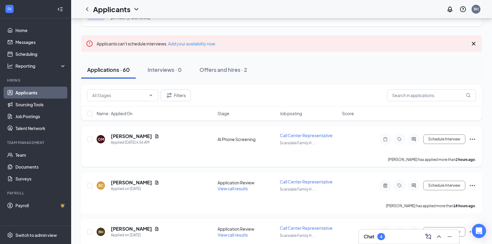
scroll to position [30, 0]
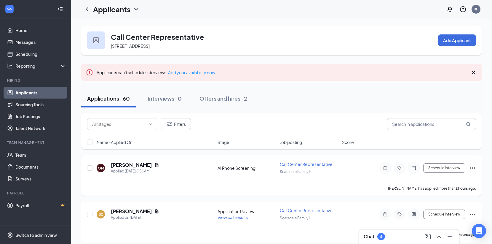
click at [455, 92] on div "Applications · 60 Interviews · 0 Offers and hires · 2" at bounding box center [281, 99] width 401 height 18
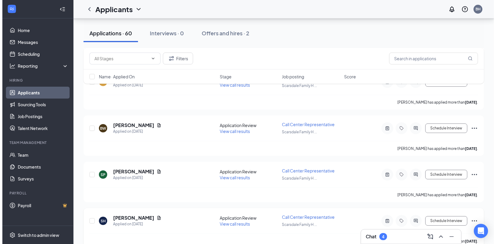
scroll to position [2687, 0]
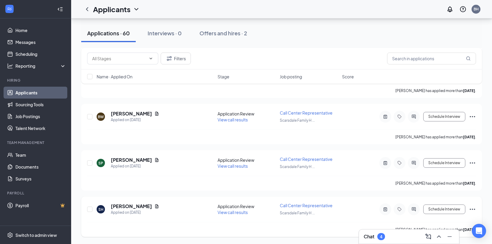
click at [159, 206] on icon "Document" at bounding box center [156, 206] width 3 height 4
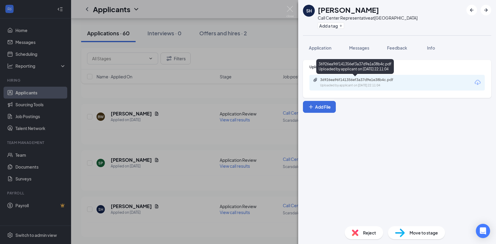
click at [373, 79] on div "36926ea96f141356ef3a37d9e1e38b4c.pdf" at bounding box center [361, 79] width 83 height 5
drag, startPoint x: 476, startPoint y: 178, endPoint x: 473, endPoint y: 177, distance: 3.2
click at [476, 178] on div "Upload Resume 36926ea96f141356ef3a37d9e1e38b4c.pdf Uploaded by applicant on Aug…" at bounding box center [397, 138] width 198 height 166
click at [357, 78] on div "36926ea96f141356ef3a37d9e1e38b4c.pdf" at bounding box center [361, 79] width 83 height 5
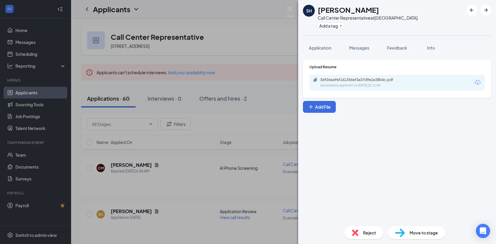
scroll to position [375, 0]
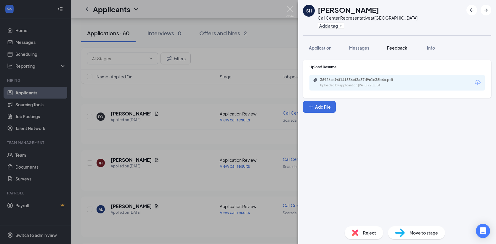
click at [391, 48] on span "Feedback" at bounding box center [397, 47] width 20 height 5
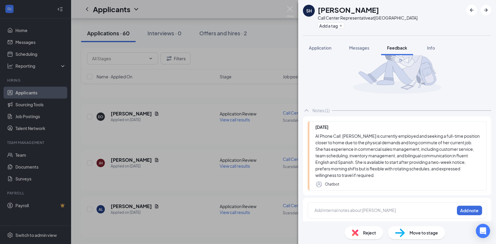
scroll to position [39, 0]
click at [326, 135] on div "AI Phone Call: Stephanie Hernandez is currently employed and seeking a full-tim…" at bounding box center [398, 154] width 165 height 46
click at [328, 51] on button "Application" at bounding box center [320, 47] width 34 height 15
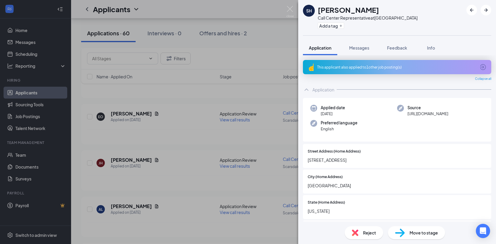
click at [474, 67] on div "This applicant also applied to 1 other job posting(s)" at bounding box center [397, 67] width 189 height 14
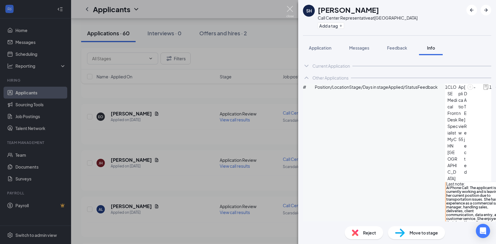
click at [293, 10] on img at bounding box center [290, 12] width 7 height 12
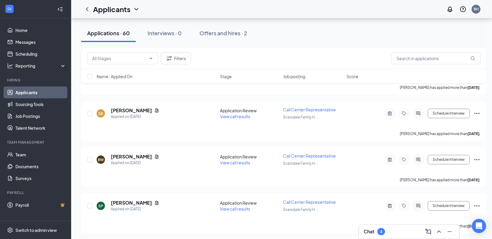
scroll to position [2691, 0]
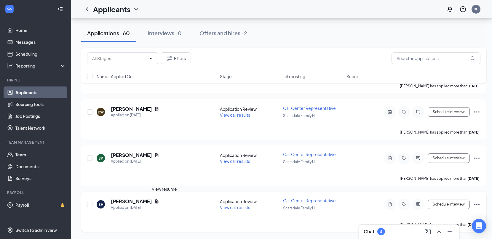
click at [159, 200] on icon "Document" at bounding box center [156, 201] width 5 height 5
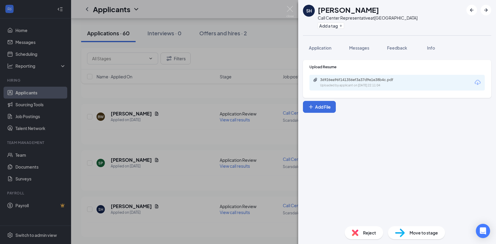
click at [295, 8] on div "SH Stephanie Hernandez Call Center Representative at Scarsdale Family Health Ce…" at bounding box center [248, 122] width 496 height 244
click at [291, 8] on div "Applicants BH" at bounding box center [283, 9] width 425 height 18
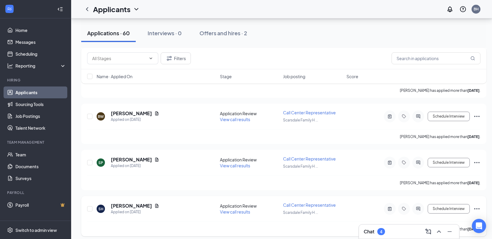
click at [240, 213] on span "View call results" at bounding box center [235, 211] width 30 height 5
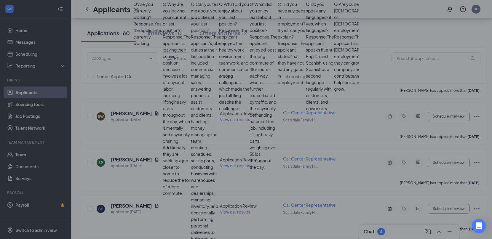
scroll to position [178, 0]
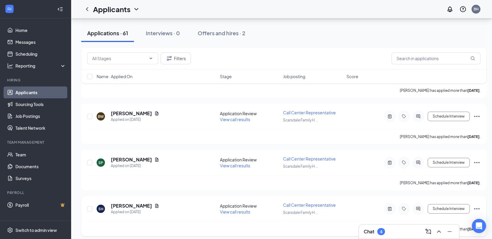
click at [477, 208] on icon "Ellipses" at bounding box center [476, 208] width 7 height 7
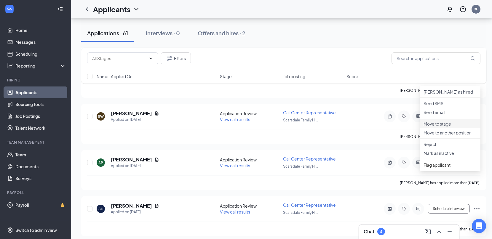
click at [445, 127] on p "Move to stage" at bounding box center [450, 124] width 53 height 6
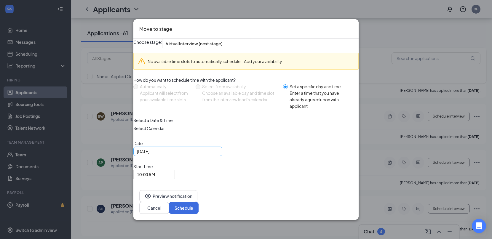
click at [219, 155] on div "Aug 27, 2025" at bounding box center [178, 151] width 82 height 7
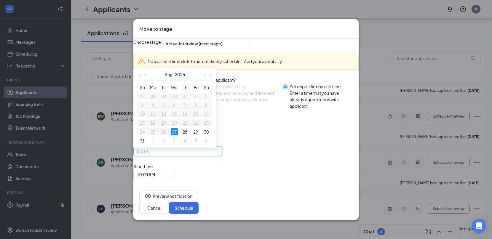
type input "Aug 28, 2025"
click at [189, 135] on div "28" at bounding box center [184, 131] width 7 height 7
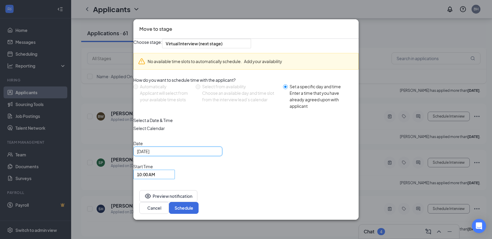
click at [171, 173] on span "10:00 AM" at bounding box center [154, 174] width 34 height 9
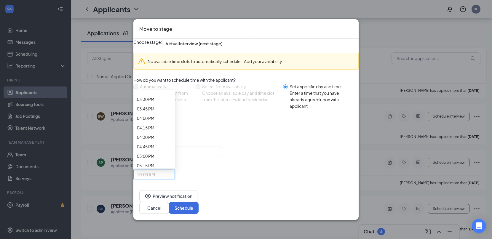
scroll to position [602, 0]
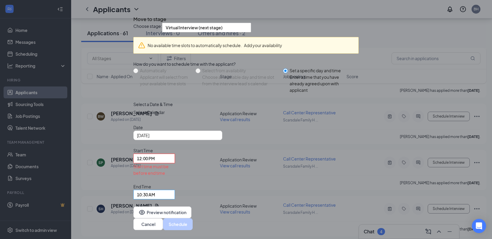
click at [171, 190] on span "10:30 AM" at bounding box center [154, 194] width 34 height 9
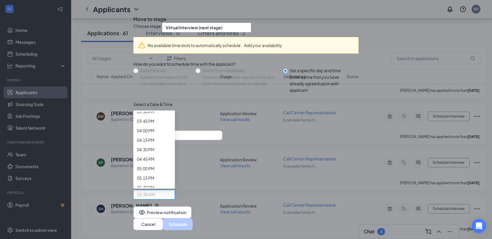
scroll to position [630, 0]
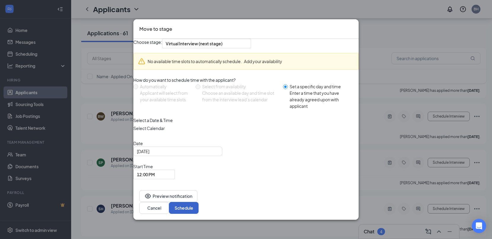
click at [199, 207] on button "Schedule" at bounding box center [184, 208] width 30 height 12
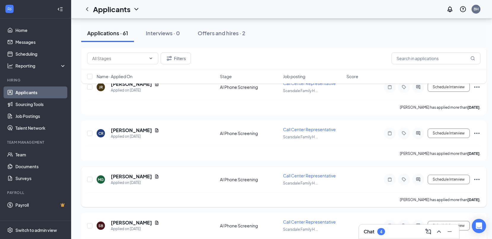
scroll to position [1950, 0]
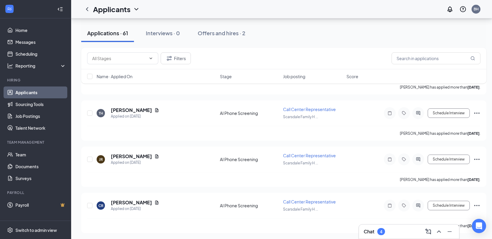
click at [456, 30] on div "Applications · 61 Interviews · 0 Offers and hires · 2" at bounding box center [283, 33] width 405 height 18
click at [172, 36] on div "Interviews · 1" at bounding box center [164, 32] width 32 height 7
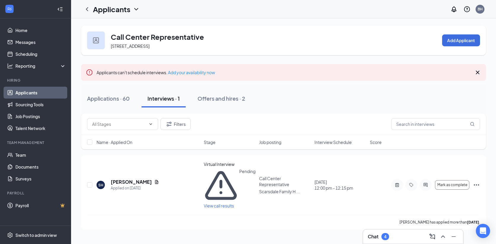
click at [458, 92] on div "Applications · 60 Interviews · 1 Offers and hires · 2" at bounding box center [283, 99] width 405 height 18
click at [472, 87] on div "Applications · 60 Interviews · 1 Offers and hires · 2" at bounding box center [283, 99] width 405 height 30
drag, startPoint x: 478, startPoint y: 88, endPoint x: 300, endPoint y: 28, distance: 188.1
click at [478, 88] on div "Applications · 60 Interviews · 1 Offers and hires · 2" at bounding box center [283, 99] width 405 height 30
click at [484, 89] on div "Applications · 60 Interviews · 1 Offers and hires · 2" at bounding box center [283, 99] width 405 height 30
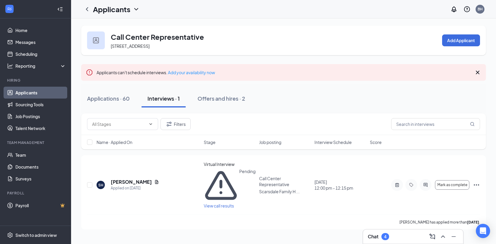
click at [486, 100] on div "Applications · 60 Interviews · 1 Offers and hires · 2" at bounding box center [283, 99] width 405 height 18
click at [469, 96] on div "Applications · 60 Interviews · 1 Offers and hires · 2" at bounding box center [283, 99] width 405 height 18
drag, startPoint x: 470, startPoint y: 105, endPoint x: 415, endPoint y: 213, distance: 121.6
click at [470, 105] on div "Applications · 60 Interviews · 1 Offers and hires · 2" at bounding box center [283, 99] width 405 height 18
drag, startPoint x: 452, startPoint y: 87, endPoint x: 370, endPoint y: 79, distance: 82.5
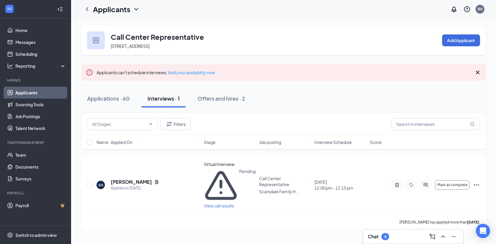
click at [452, 87] on div "Applications · 60 Interviews · 1 Offers and hires · 2" at bounding box center [283, 99] width 405 height 30
